Goal: Information Seeking & Learning: Learn about a topic

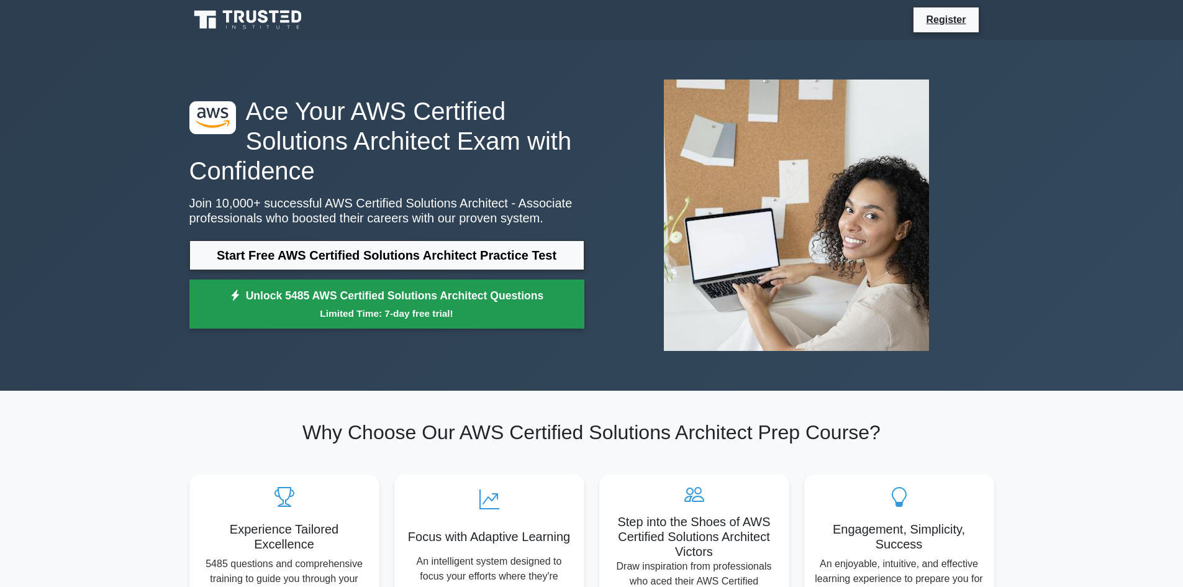
click at [384, 287] on link "Unlock 5485 AWS Certified Solutions Architect Questions Limited Time: 7-day fre…" at bounding box center [386, 304] width 395 height 50
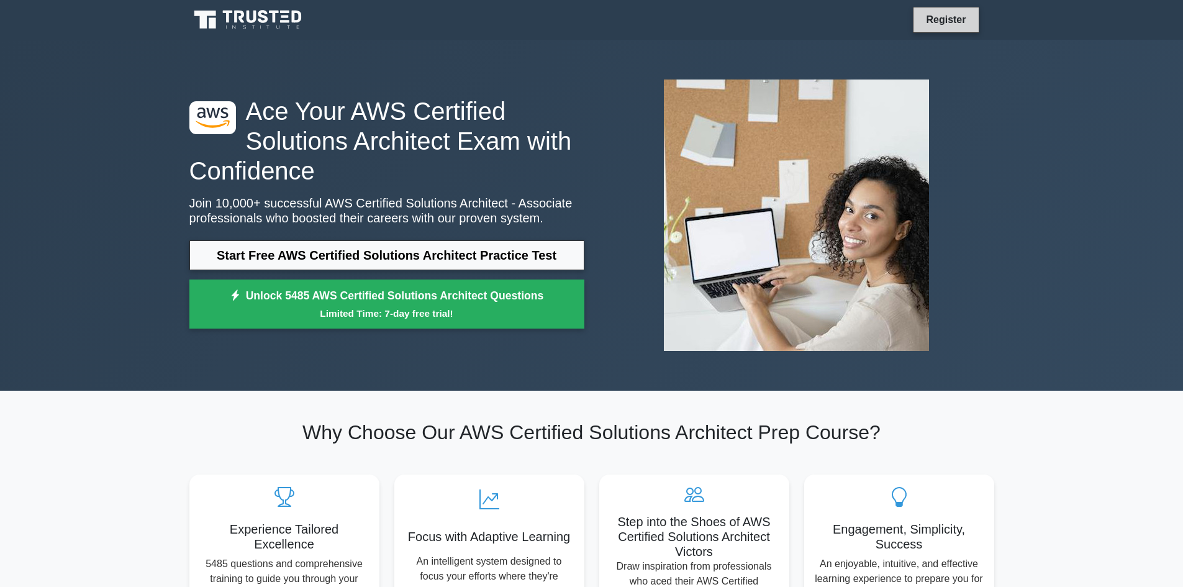
click at [920, 22] on link "Register" at bounding box center [945, 20] width 55 height 16
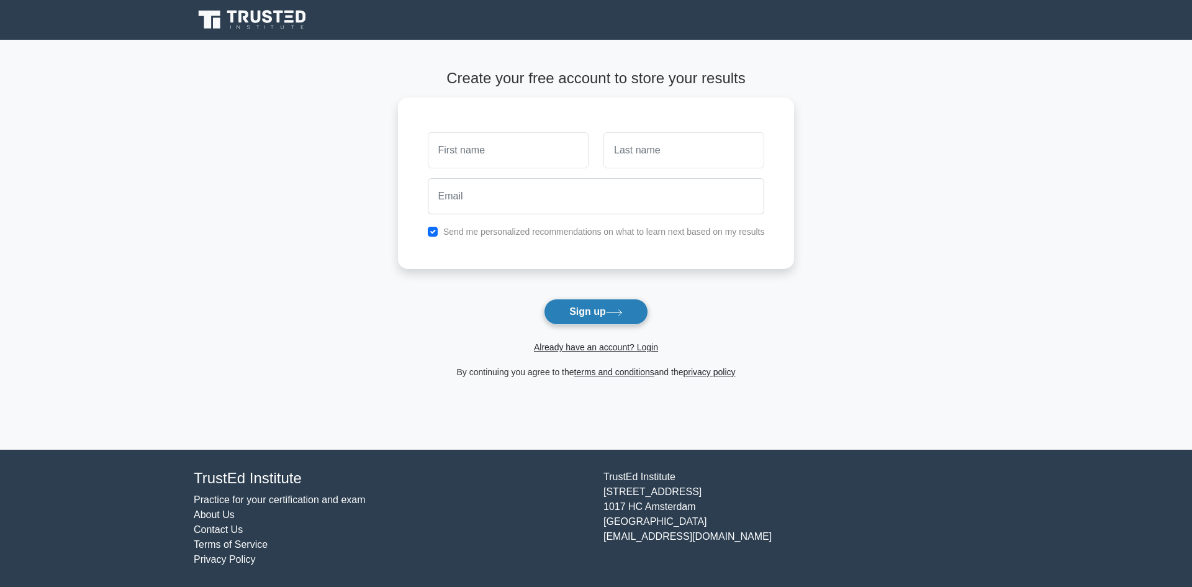
click at [611, 316] on icon at bounding box center [614, 312] width 17 height 7
click at [527, 157] on input "text" at bounding box center [508, 147] width 161 height 36
type input "[PERSON_NAME]"
drag, startPoint x: 714, startPoint y: 129, endPoint x: 690, endPoint y: 134, distance: 24.1
click at [714, 129] on input "text" at bounding box center [684, 147] width 161 height 36
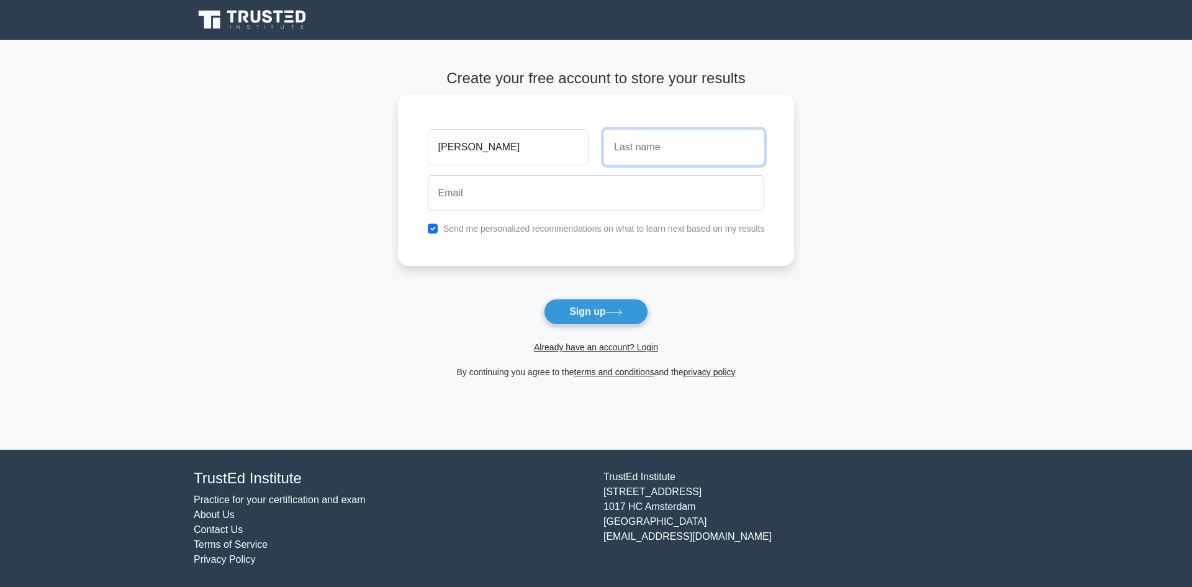
type input "[PERSON_NAME]"
click at [582, 196] on input "email" at bounding box center [596, 193] width 337 height 36
type input "[EMAIL_ADDRESS][DOMAIN_NAME]"
click at [584, 312] on button "Sign up" at bounding box center [596, 312] width 104 height 26
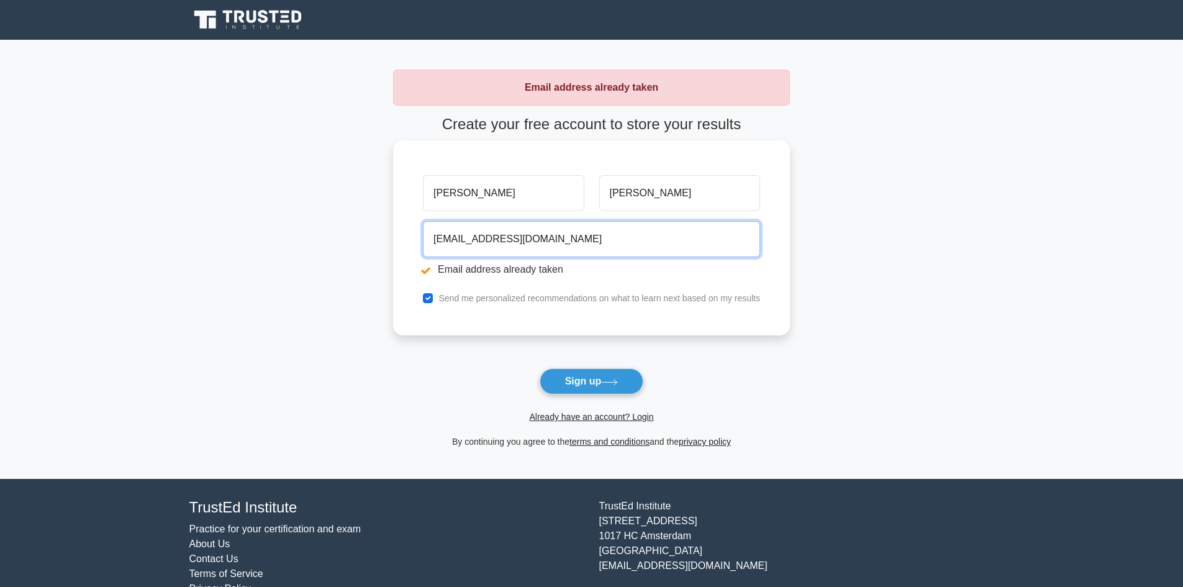
click at [581, 243] on input "vipulsharma21215@gmail.com" at bounding box center [591, 239] width 337 height 36
click at [581, 241] on input "vipulsharma21215@gmail.com" at bounding box center [591, 239] width 337 height 36
drag, startPoint x: 577, startPoint y: 238, endPoint x: 667, endPoint y: 233, distance: 90.1
click at [667, 233] on input "vipulsharma21215@gmail.com" at bounding box center [591, 239] width 337 height 36
drag, startPoint x: 612, startPoint y: 244, endPoint x: 428, endPoint y: 250, distance: 183.9
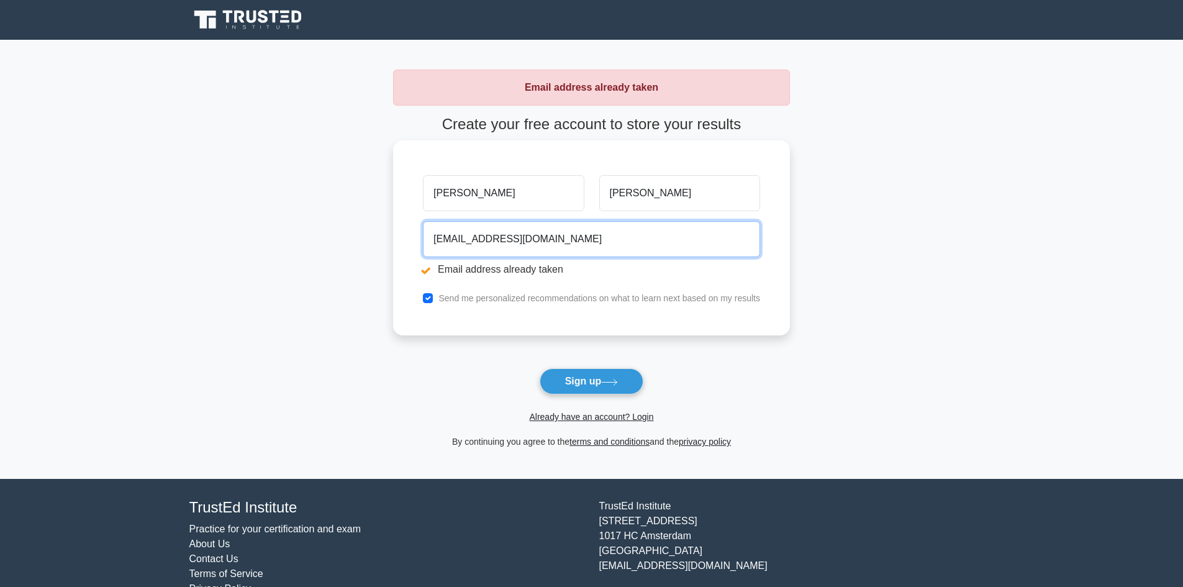
click at [428, 250] on input "vipulsharma21215@gmail.com" at bounding box center [591, 239] width 337 height 36
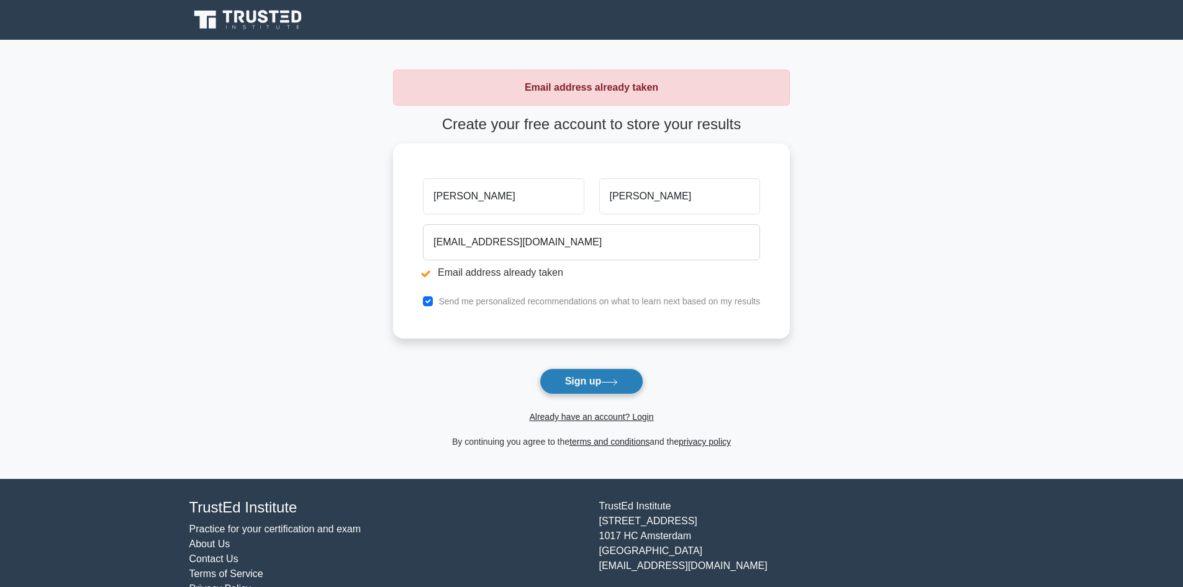
click at [600, 393] on button "Sign up" at bounding box center [592, 381] width 104 height 26
click at [593, 377] on form "Create your free account to store your results vipul Sharma vipulsharma21215@gm…" at bounding box center [591, 281] width 397 height 333
click at [593, 413] on link "Already have an account? Login" at bounding box center [591, 417] width 124 height 10
click at [594, 414] on link "Already have an account? Login" at bounding box center [591, 417] width 124 height 10
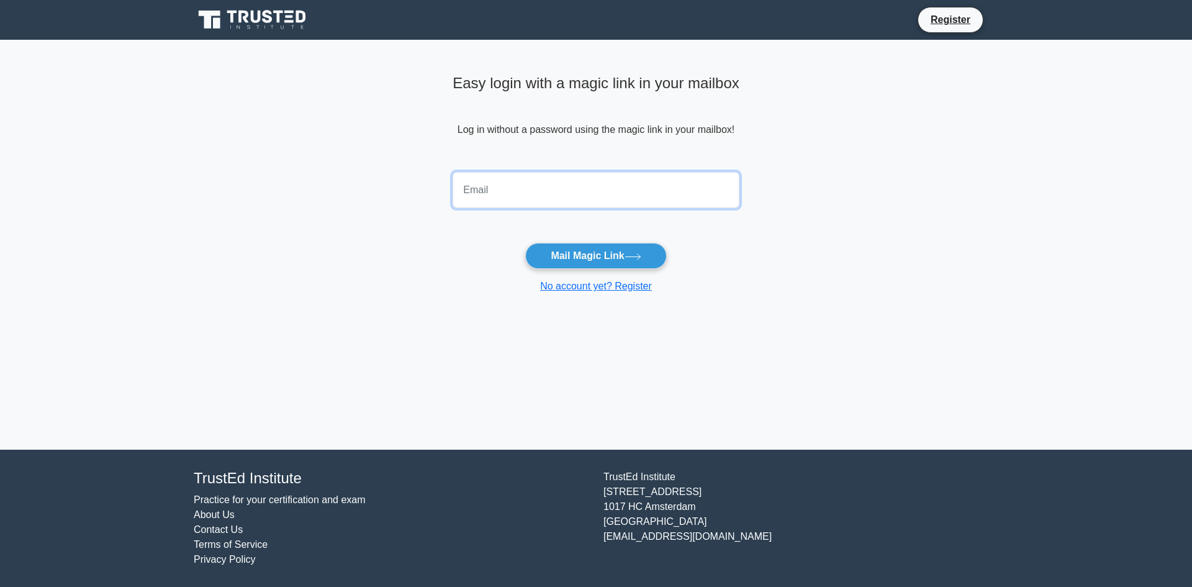
click at [556, 202] on input "email" at bounding box center [596, 190] width 287 height 36
type input "vipulsharma21215@gmail.com"
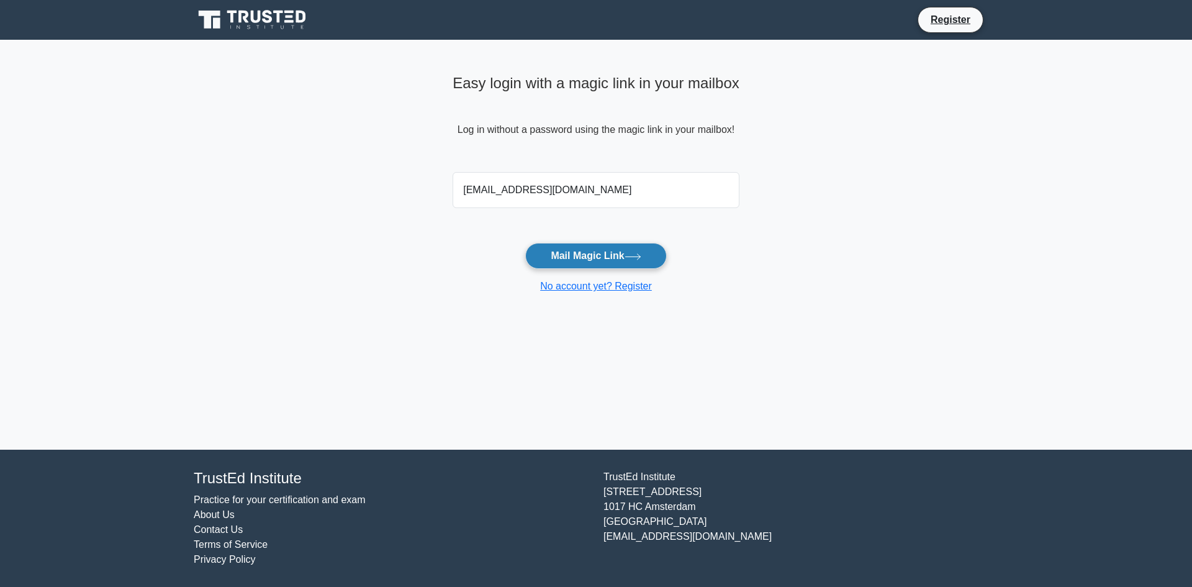
click at [561, 257] on button "Mail Magic Link" at bounding box center [595, 256] width 141 height 26
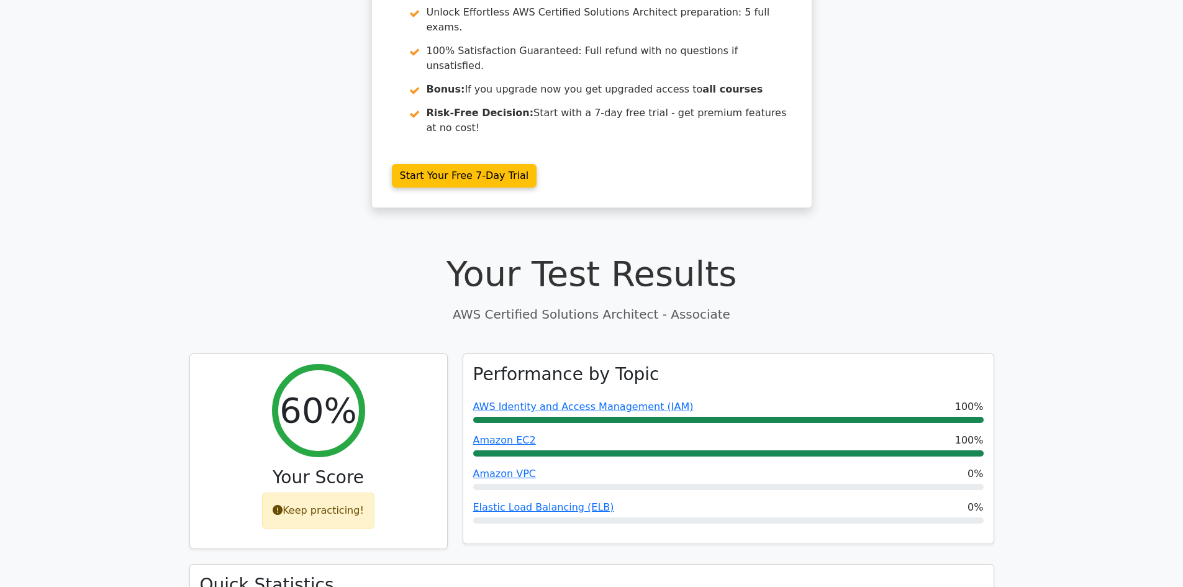
scroll to position [189, 0]
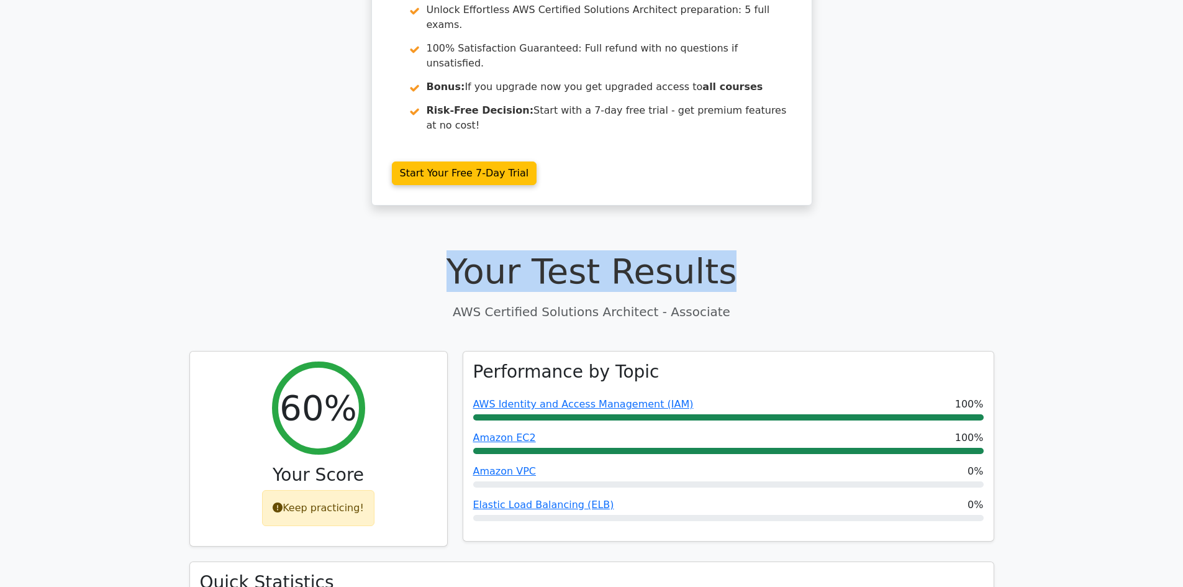
drag, startPoint x: 1180, startPoint y: 148, endPoint x: 1187, endPoint y: 232, distance: 83.5
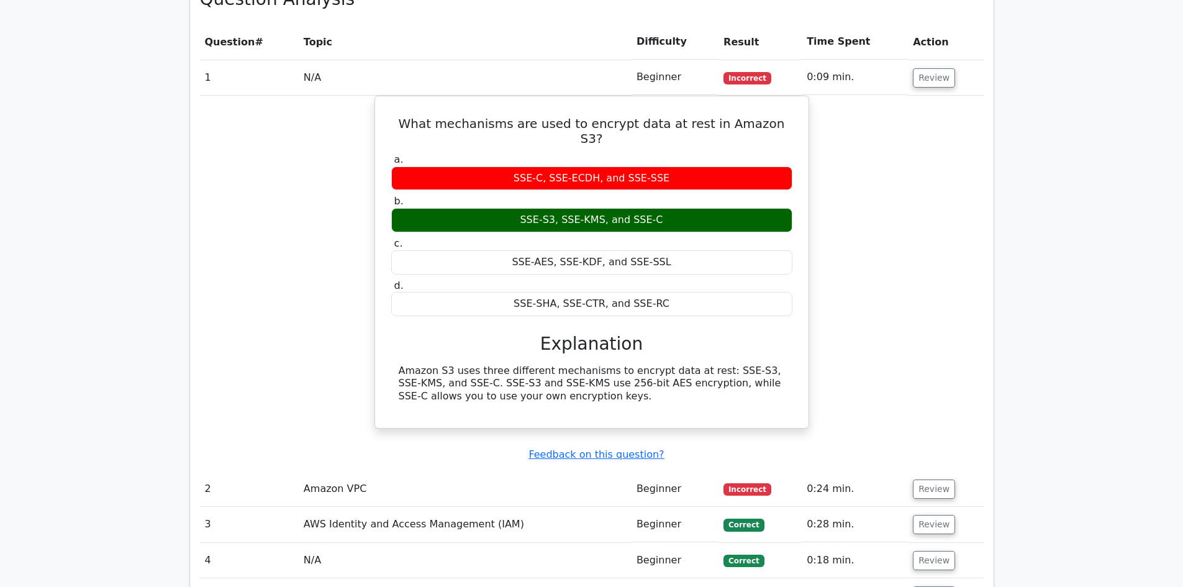
scroll to position [936, 0]
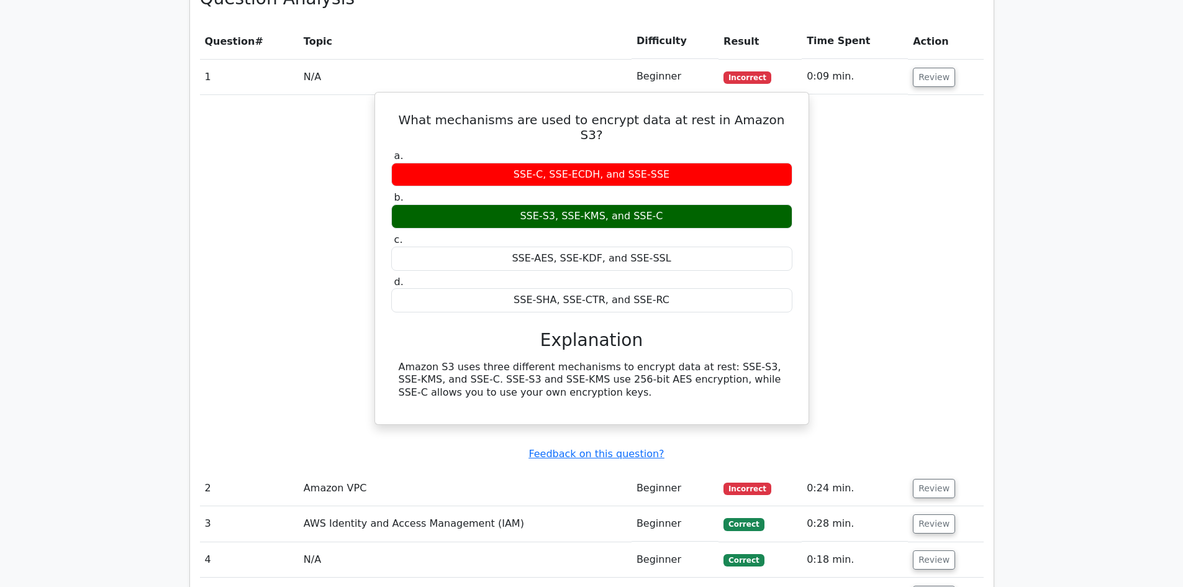
click at [571, 247] on div "SSE-AES, SSE-KDF, and SSE-SSL" at bounding box center [591, 259] width 401 height 24
click at [574, 288] on div "SSE-SHA, SSE-CTR, and SSE-RC" at bounding box center [591, 300] width 401 height 24
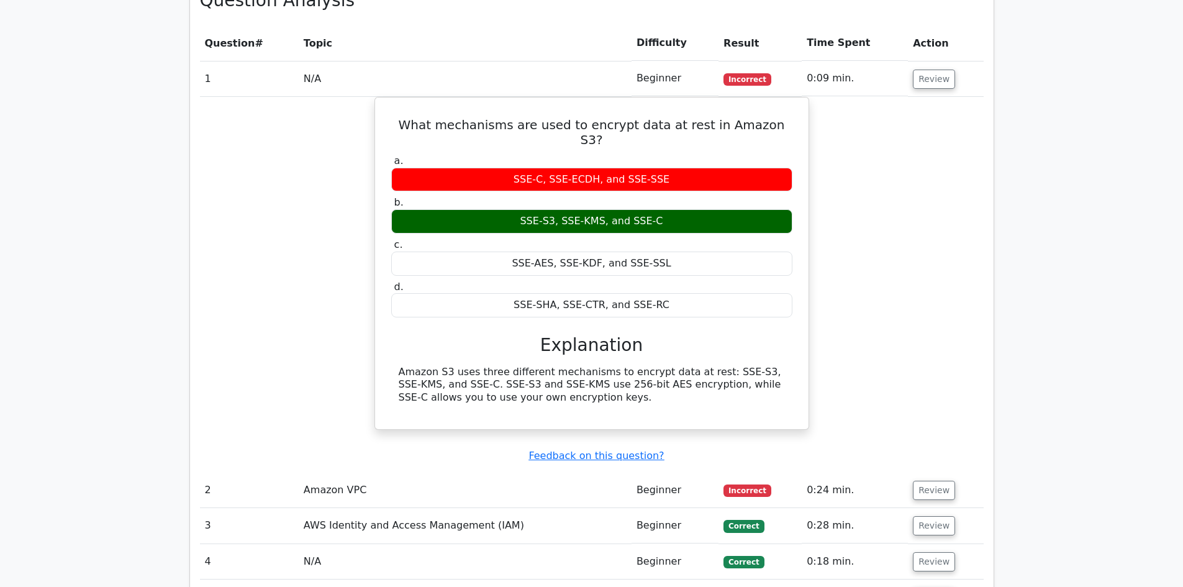
scroll to position [577, 0]
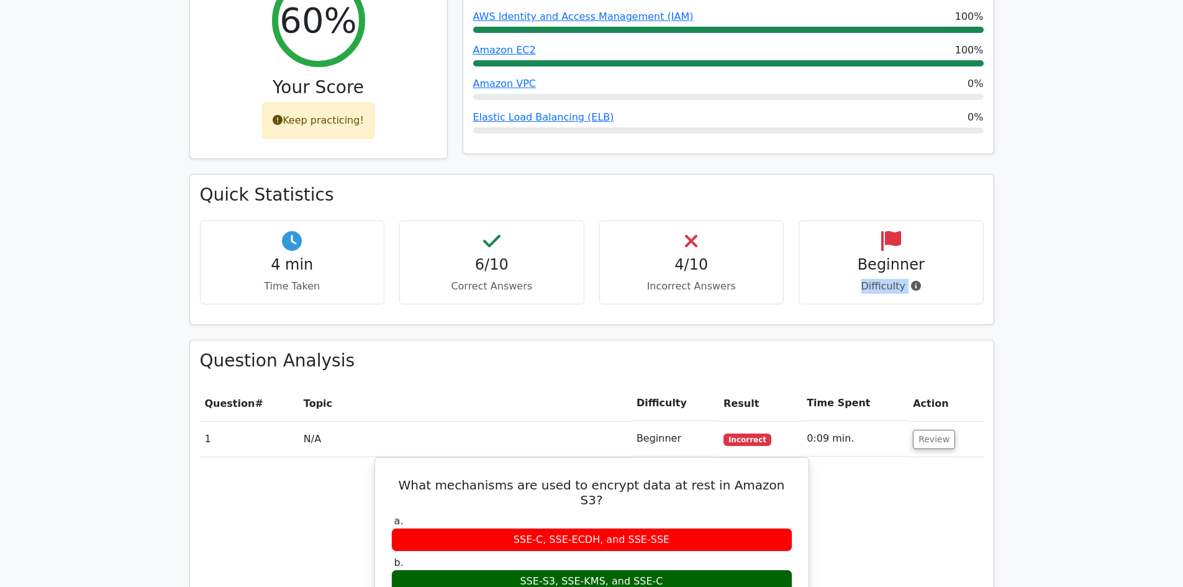
drag, startPoint x: 1172, startPoint y: 210, endPoint x: 1192, endPoint y: 225, distance: 25.2
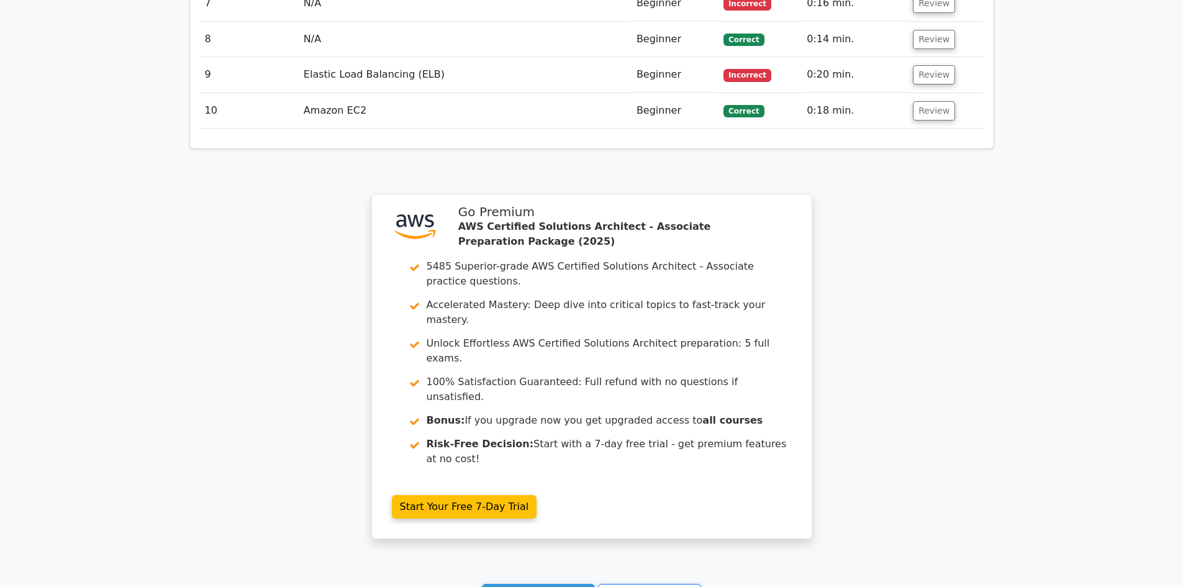
scroll to position [1617, 0]
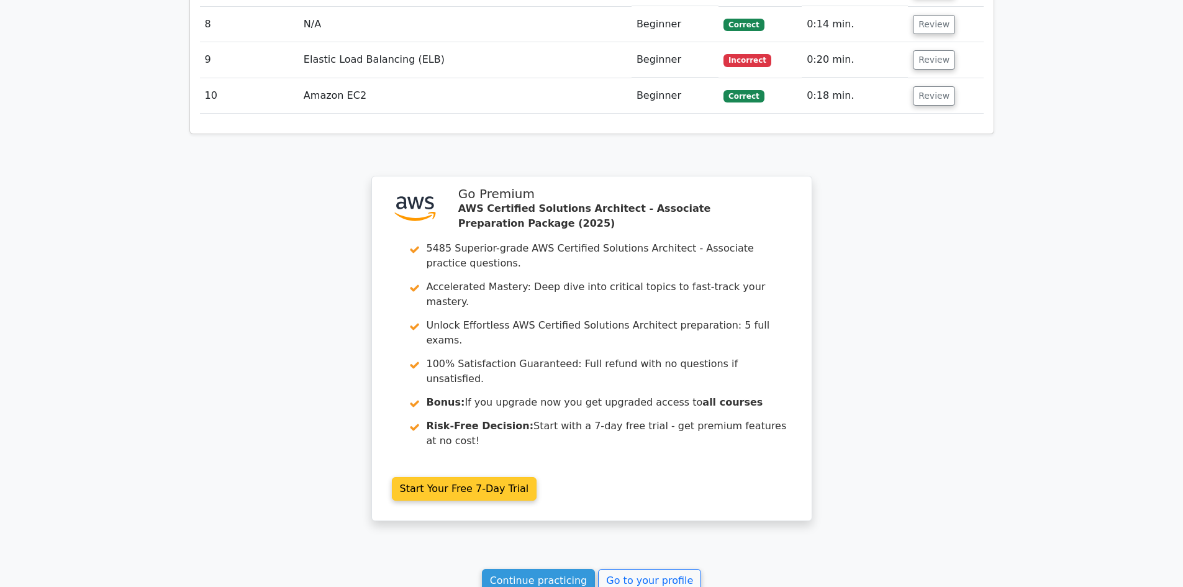
click at [450, 477] on link "Start Your Free 7-Day Trial" at bounding box center [464, 489] width 145 height 24
click at [469, 477] on link "Start Your Free 7-Day Trial" at bounding box center [464, 489] width 145 height 24
click at [448, 477] on link "Start Your Free 7-Day Trial" at bounding box center [464, 489] width 145 height 24
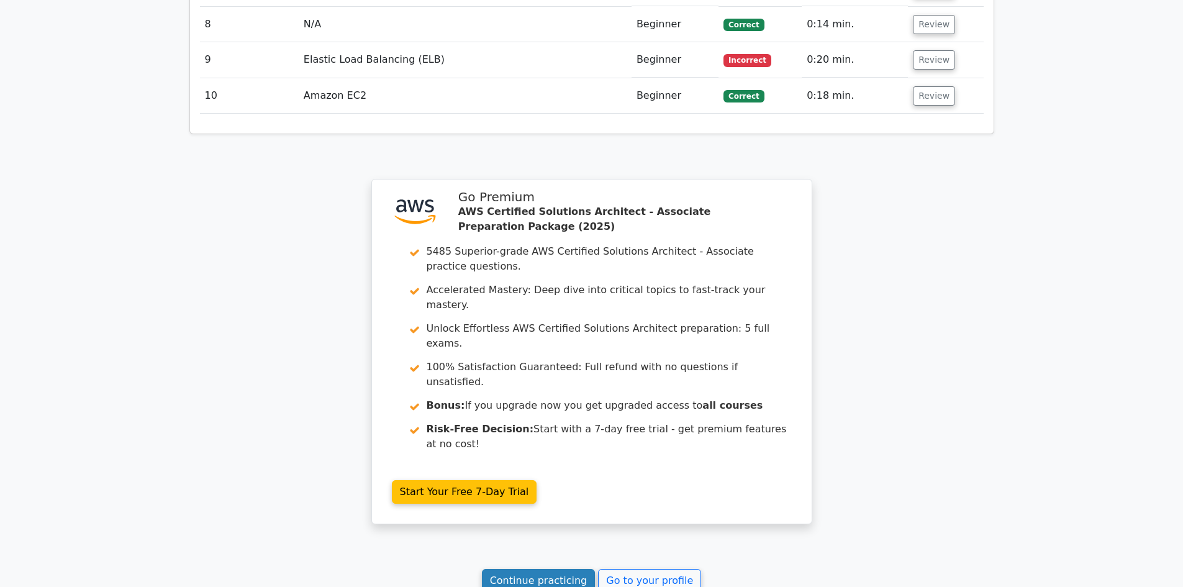
click at [523, 569] on link "Continue practicing" at bounding box center [539, 581] width 114 height 24
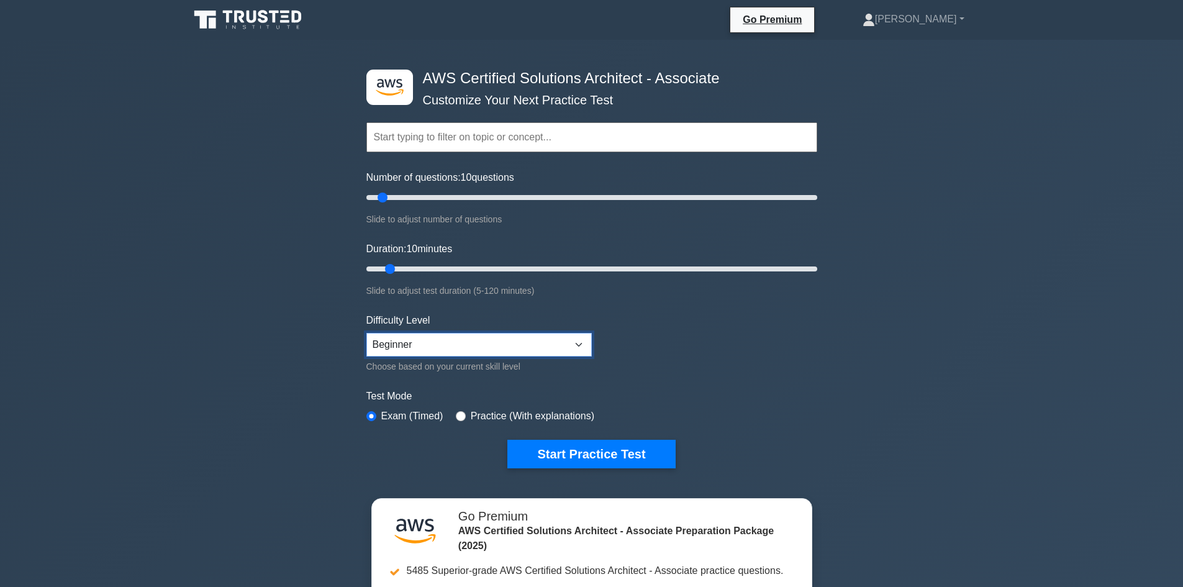
click at [520, 345] on select "Beginner Intermediate Expert" at bounding box center [478, 345] width 225 height 24
click at [366, 333] on select "Beginner Intermediate Expert" at bounding box center [478, 345] width 225 height 24
click at [512, 345] on select "Beginner Intermediate Expert" at bounding box center [478, 345] width 225 height 24
click at [366, 333] on select "Beginner Intermediate Expert" at bounding box center [478, 345] width 225 height 24
click at [469, 338] on select "Beginner Intermediate Expert" at bounding box center [478, 345] width 225 height 24
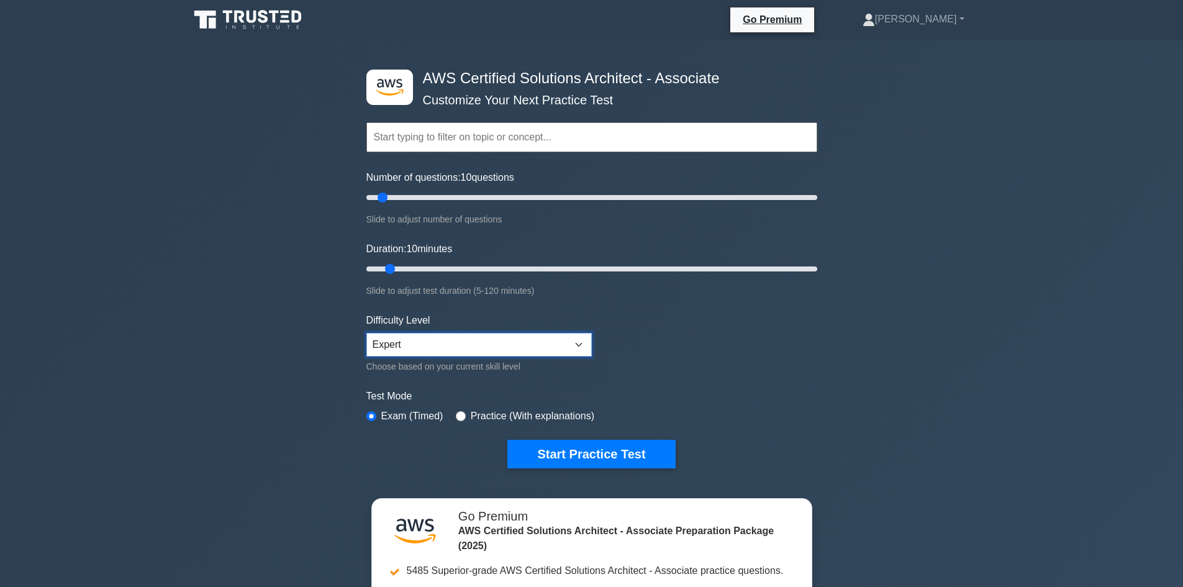
select select "intermediate"
click at [366, 333] on select "Beginner Intermediate Expert" at bounding box center [478, 345] width 225 height 24
click at [633, 450] on button "Start Practice Test" at bounding box center [591, 454] width 168 height 29
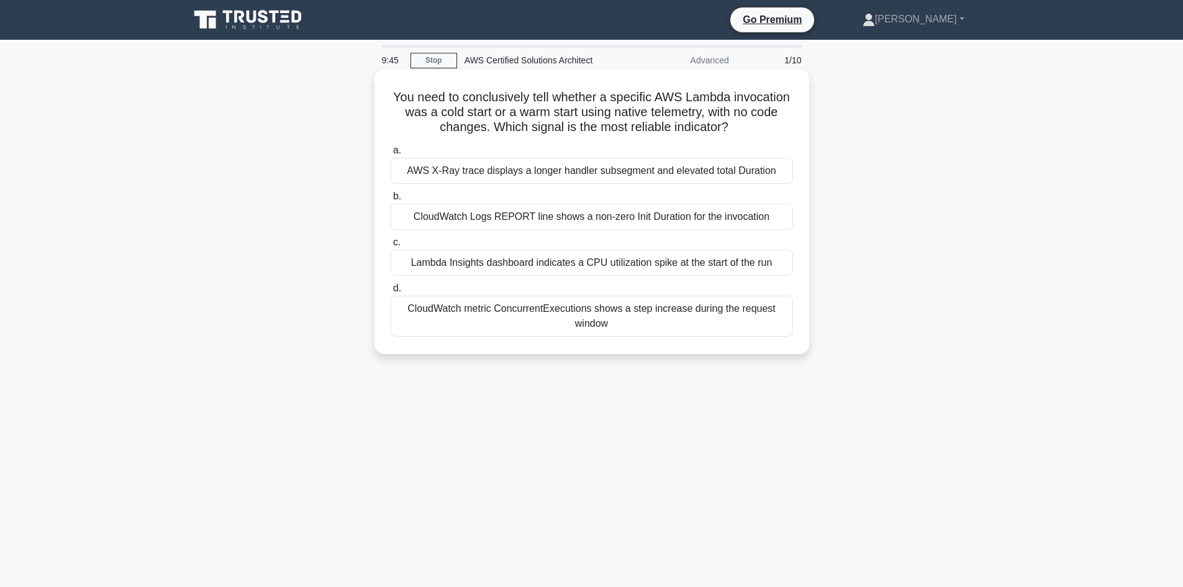
click at [632, 220] on div "CloudWatch Logs REPORT line shows a non-zero Init Duration for the invocation" at bounding box center [592, 217] width 402 height 26
click at [391, 201] on input "b. CloudWatch Logs REPORT line shows a non-zero Init Duration for the invocation" at bounding box center [391, 196] width 0 height 8
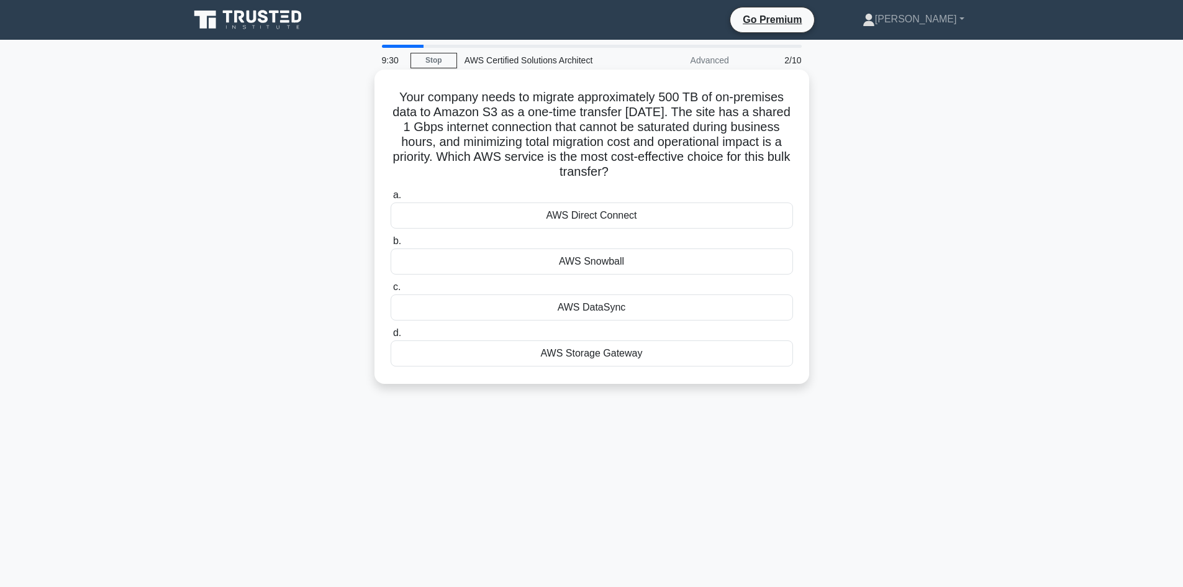
click at [548, 355] on div "AWS Storage Gateway" at bounding box center [592, 353] width 402 height 26
click at [391, 337] on input "d. AWS Storage Gateway" at bounding box center [391, 333] width 0 height 8
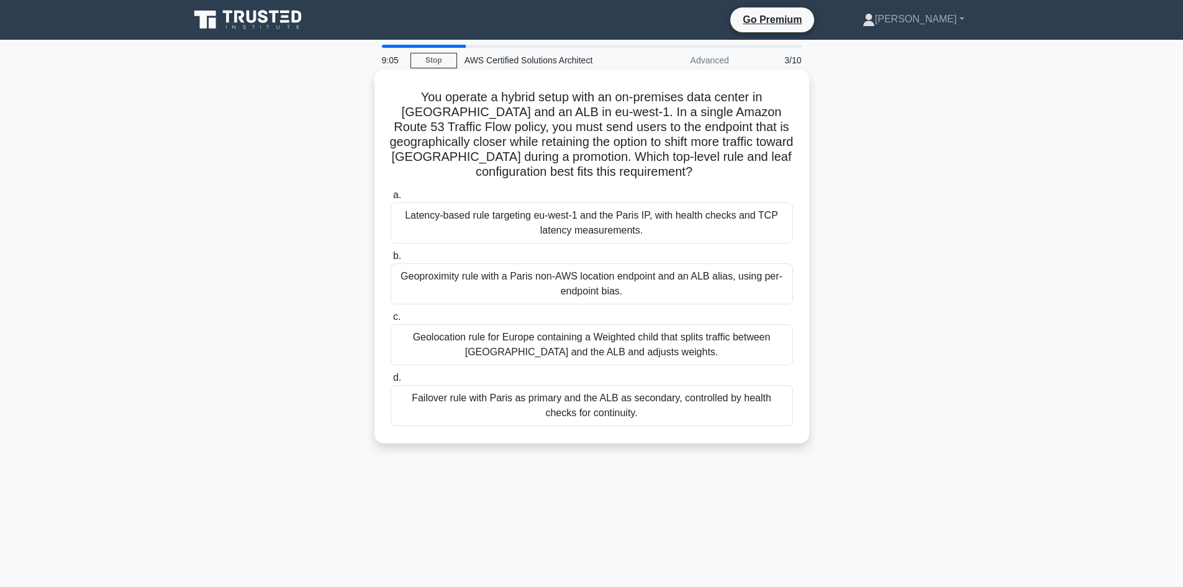
click at [689, 271] on div "Geoproximity rule with a Paris non-AWS location endpoint and an ALB alias, usin…" at bounding box center [592, 283] width 402 height 41
click at [391, 260] on input "b. Geoproximity rule with a Paris non-AWS location endpoint and an ALB alias, u…" at bounding box center [391, 256] width 0 height 8
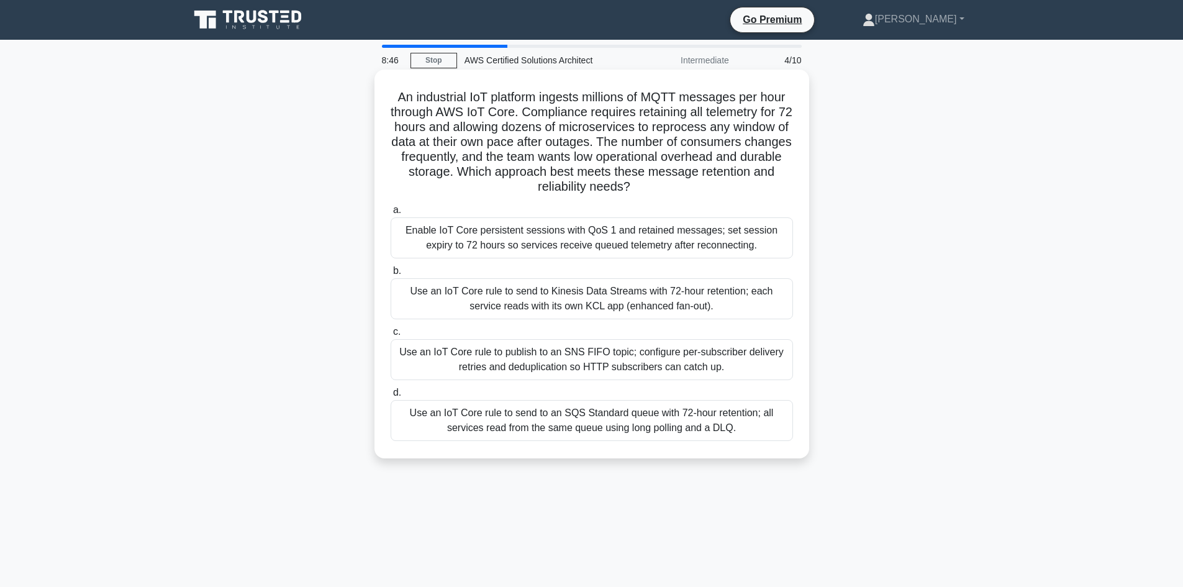
click at [683, 356] on div "Use an IoT Core rule to publish to an SNS FIFO topic; configure per-subscriber …" at bounding box center [592, 359] width 402 height 41
click at [391, 336] on input "c. Use an IoT Core rule to publish to an SNS FIFO topic; configure per-subscrib…" at bounding box center [391, 332] width 0 height 8
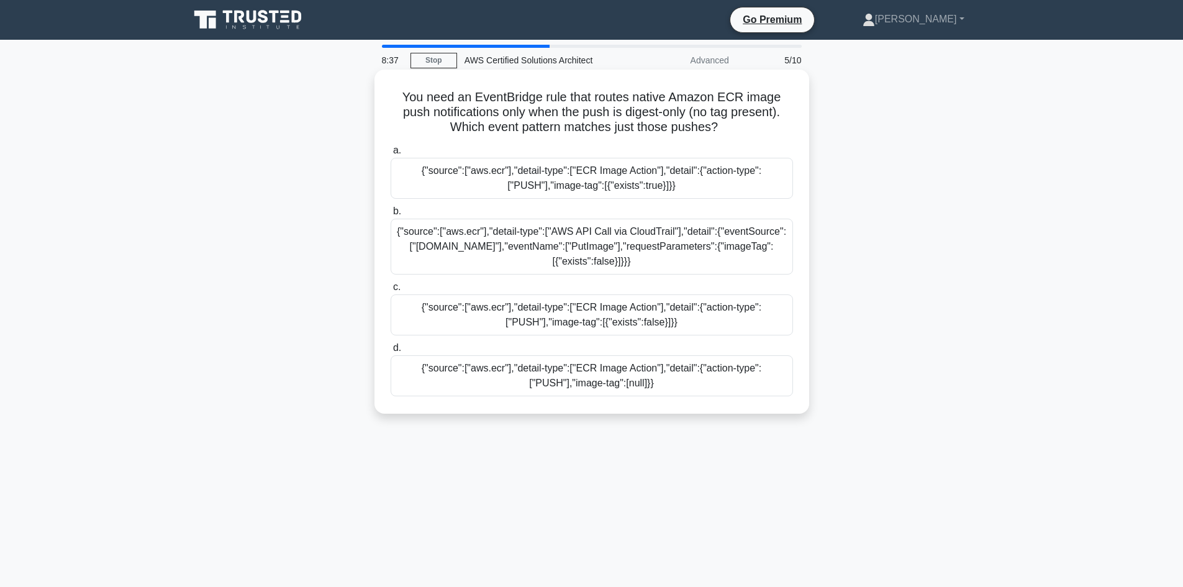
click at [649, 378] on div "{"source":["aws.ecr"],"detail-type":["ECR Image Action"],"detail":{"action-type…" at bounding box center [592, 375] width 402 height 41
click at [391, 352] on input "d. {"source":["aws.ecr"],"detail-type":["ECR Image Action"],"detail":{"action-t…" at bounding box center [391, 348] width 0 height 8
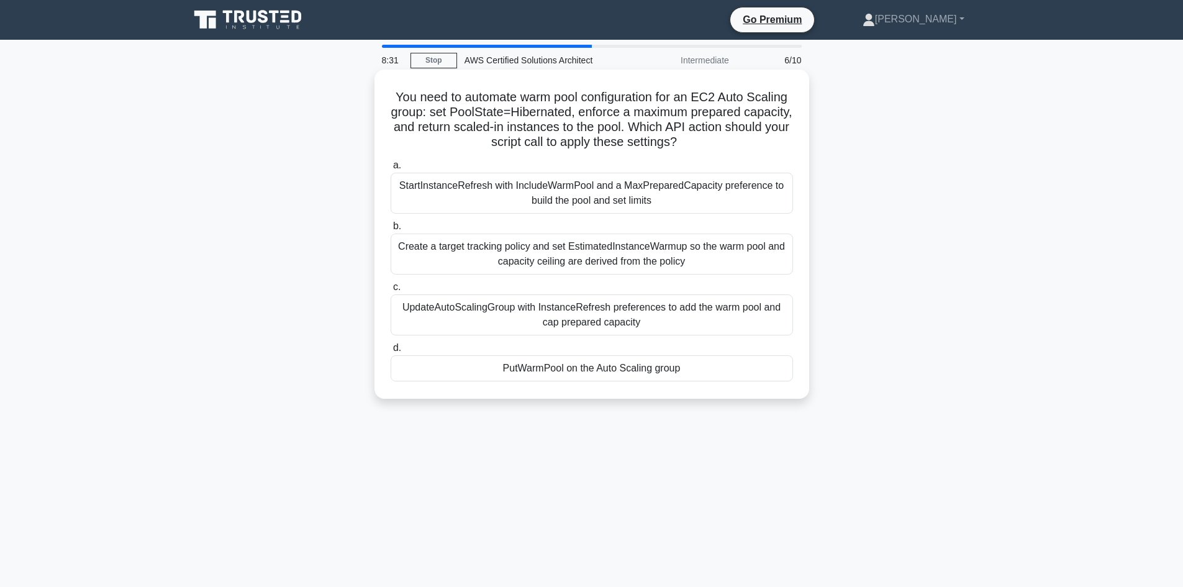
click at [572, 312] on div "UpdateAutoScalingGroup with InstanceRefresh preferences to add the warm pool an…" at bounding box center [592, 314] width 402 height 41
click at [391, 291] on input "c. UpdateAutoScalingGroup with InstanceRefresh preferences to add the warm pool…" at bounding box center [391, 287] width 0 height 8
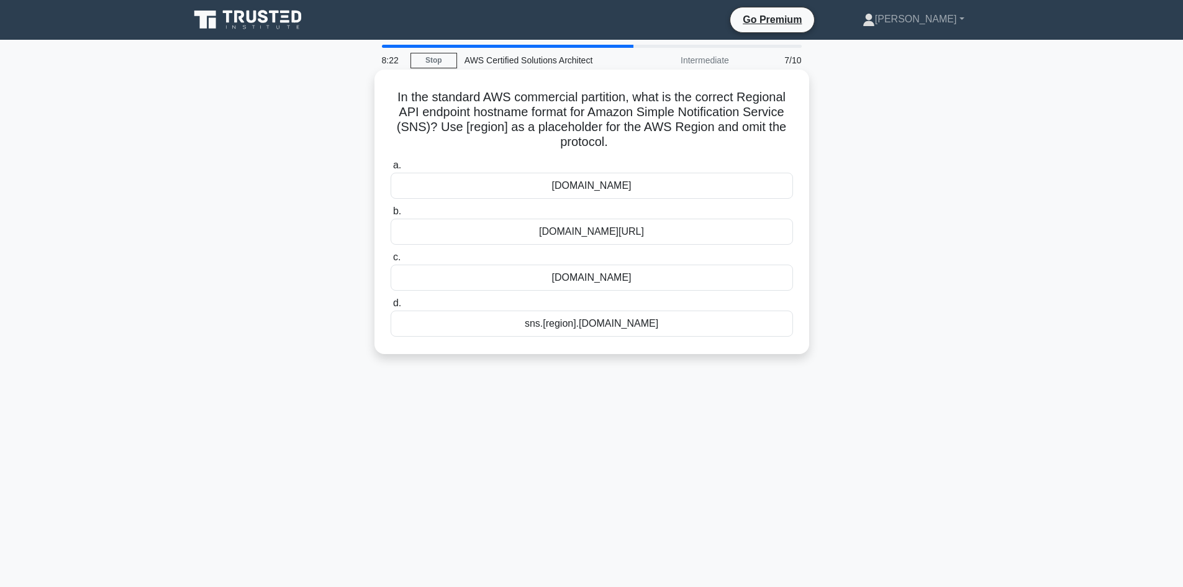
click at [650, 191] on div "sns.amazon.com" at bounding box center [592, 186] width 402 height 26
click at [391, 170] on input "a. sns.amazon.com" at bounding box center [391, 165] width 0 height 8
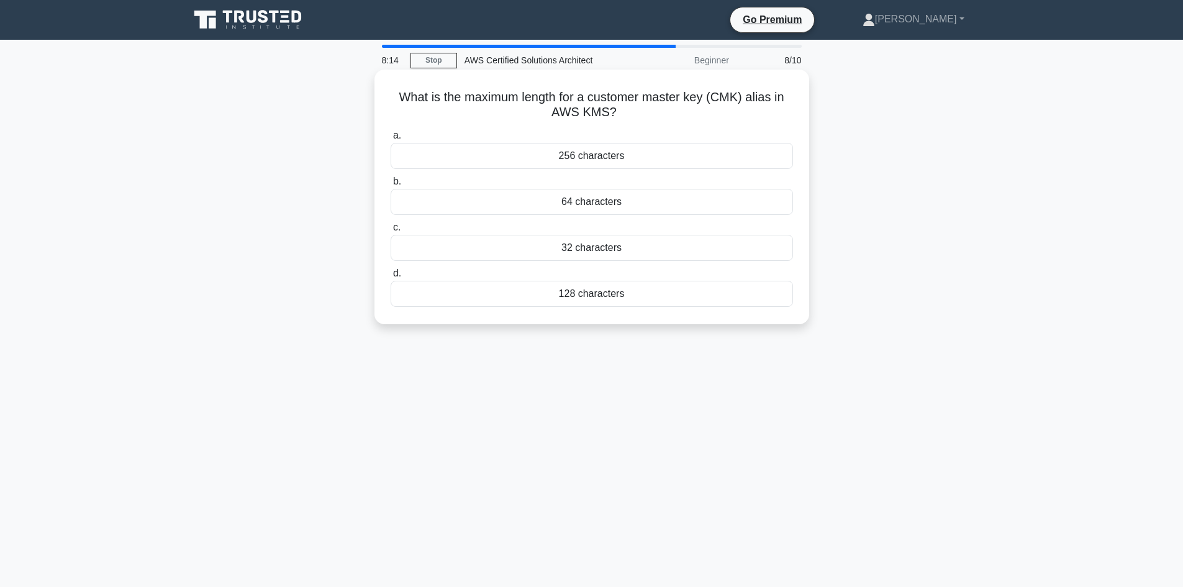
click at [607, 296] on div "128 characters" at bounding box center [592, 294] width 402 height 26
click at [391, 278] on input "d. 128 characters" at bounding box center [391, 273] width 0 height 8
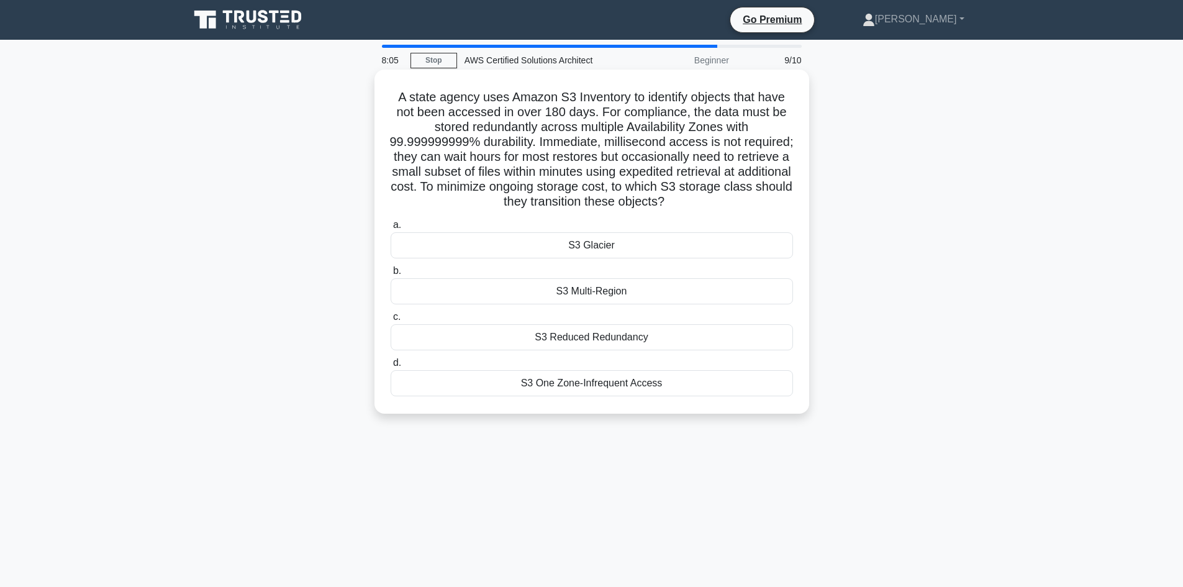
drag, startPoint x: 671, startPoint y: 289, endPoint x: 706, endPoint y: 276, distance: 36.9
click at [706, 276] on label "b. S3 Multi-Region" at bounding box center [592, 283] width 402 height 41
click at [658, 287] on div "S3 Multi-Region" at bounding box center [592, 291] width 402 height 26
click at [391, 275] on input "b. S3 Multi-Region" at bounding box center [391, 271] width 0 height 8
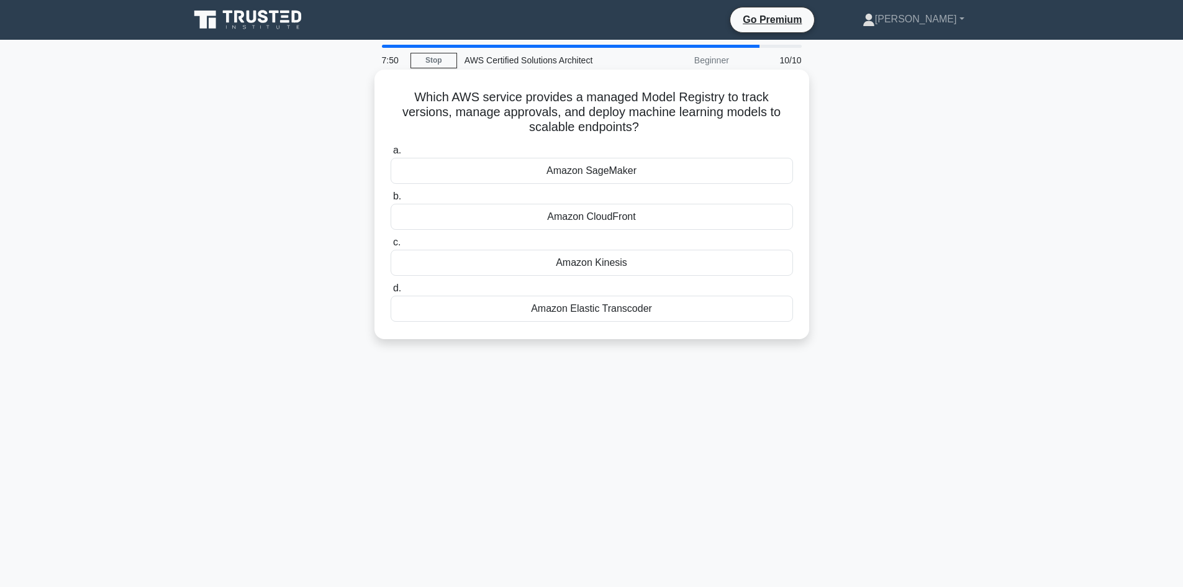
click at [695, 263] on div "Amazon Kinesis" at bounding box center [592, 263] width 402 height 26
click at [391, 247] on input "c. Amazon Kinesis" at bounding box center [391, 242] width 0 height 8
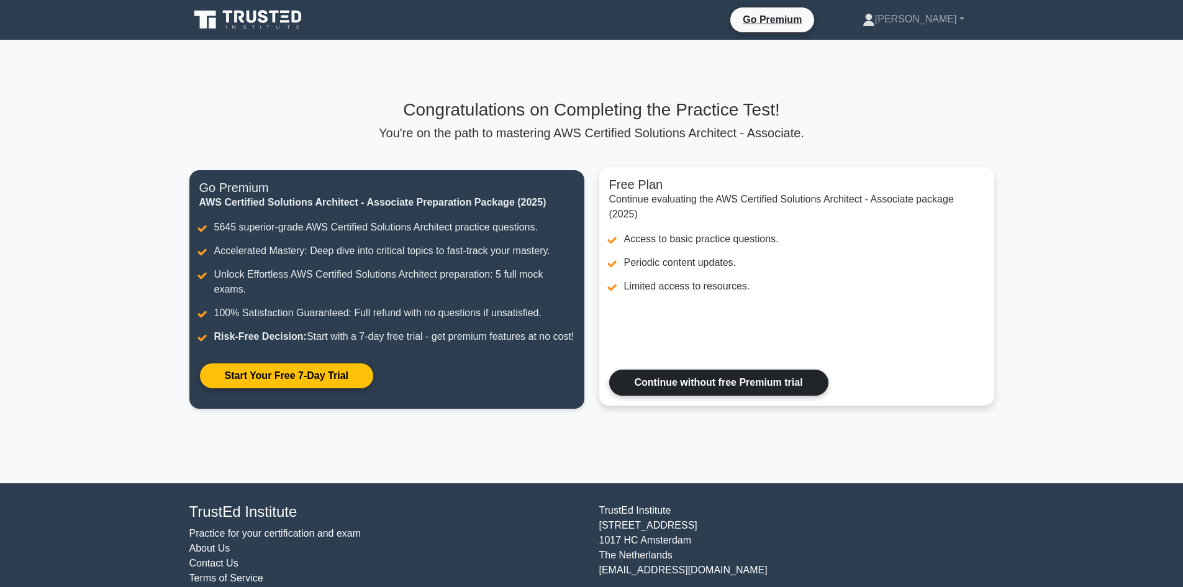
click at [701, 392] on link "Continue without free Premium trial" at bounding box center [718, 382] width 219 height 26
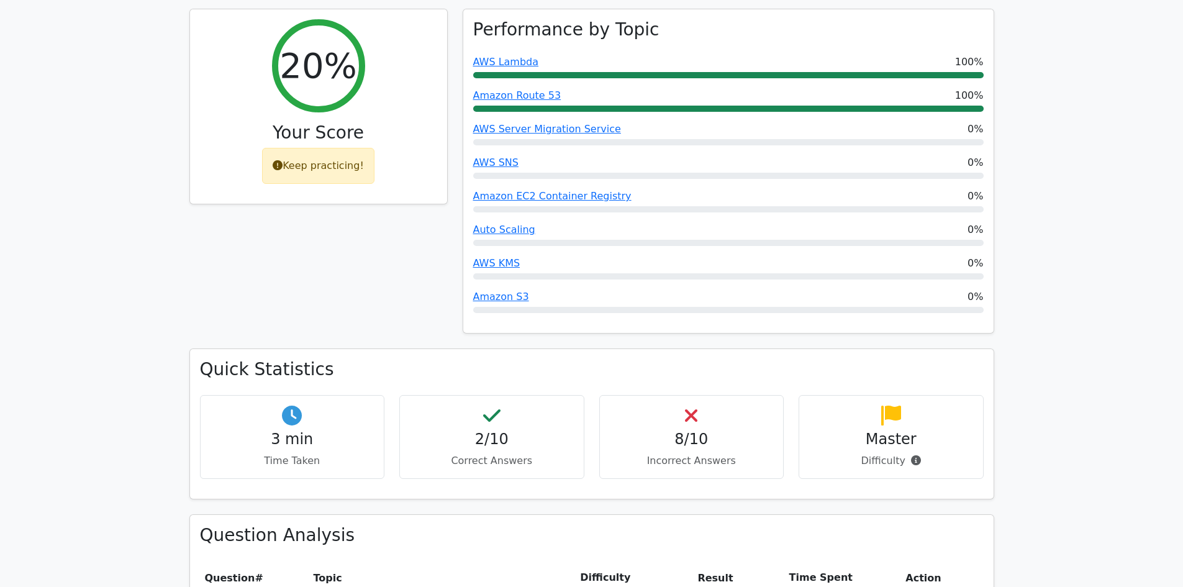
scroll to position [543, 0]
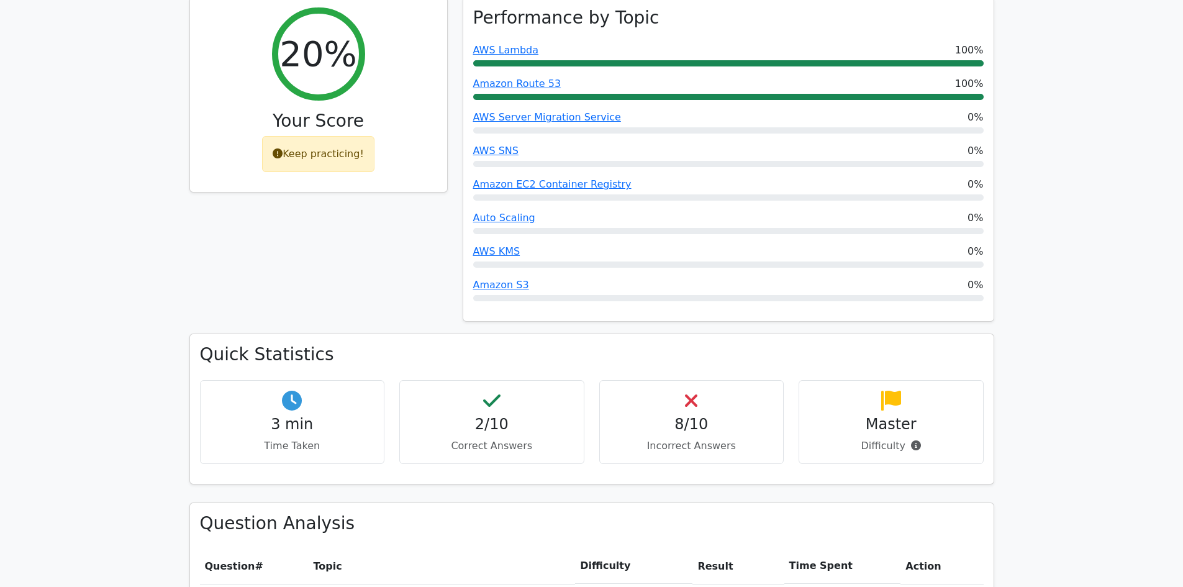
click at [434, 380] on div "2/10 Correct Answers" at bounding box center [491, 422] width 185 height 84
click at [508, 415] on h4 "2/10" at bounding box center [492, 424] width 164 height 18
click at [486, 438] on p "Correct Answers" at bounding box center [492, 445] width 164 height 15
click at [493, 391] on icon at bounding box center [491, 401] width 17 height 20
